Goal: Go to known website: Access a specific website the user already knows

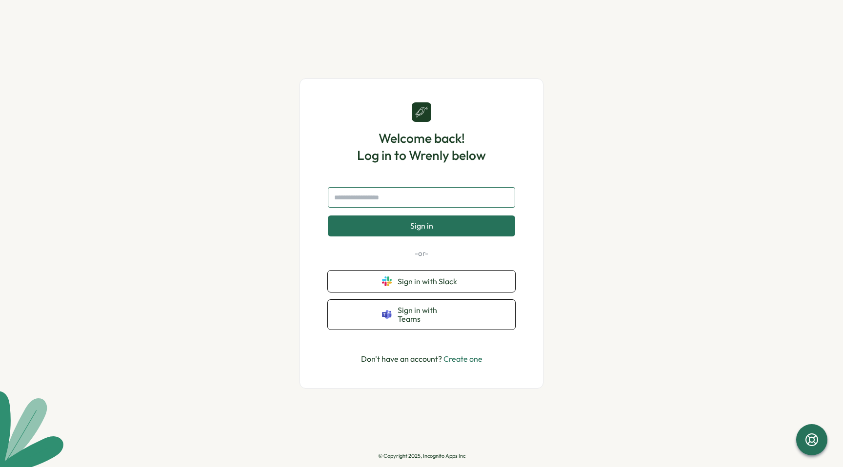
click at [441, 206] on input "text" at bounding box center [421, 197] width 187 height 20
click at [444, 286] on span "Sign in with Slack" at bounding box center [429, 281] width 63 height 9
